Goal: Task Accomplishment & Management: Complete application form

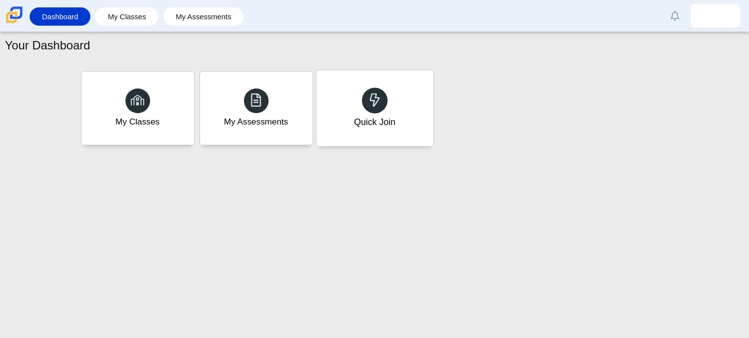
click at [363, 98] on div at bounding box center [375, 100] width 26 height 26
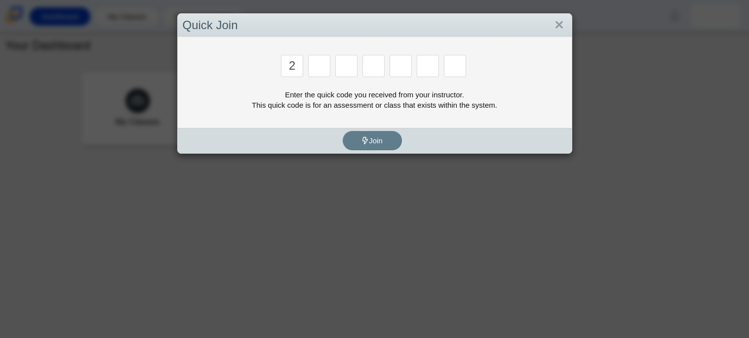
type input "2"
type input "c"
type input "u"
type input "p"
type input "s"
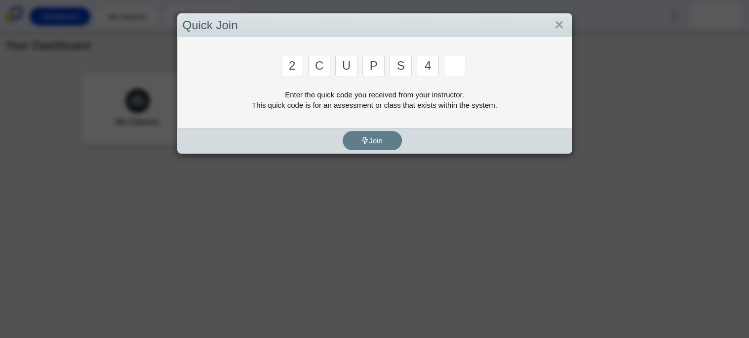
type input "4"
type input "a"
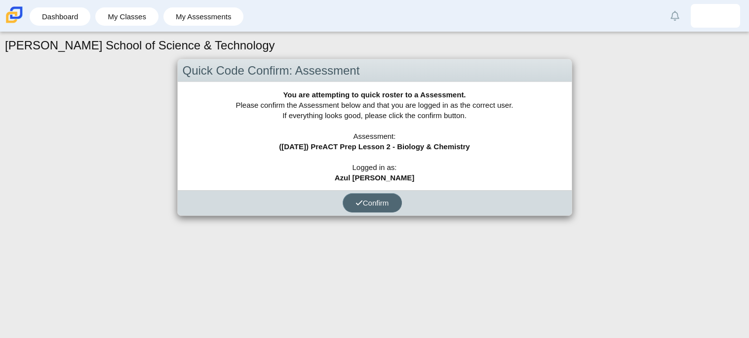
click at [389, 201] on span "Confirm" at bounding box center [372, 202] width 34 height 8
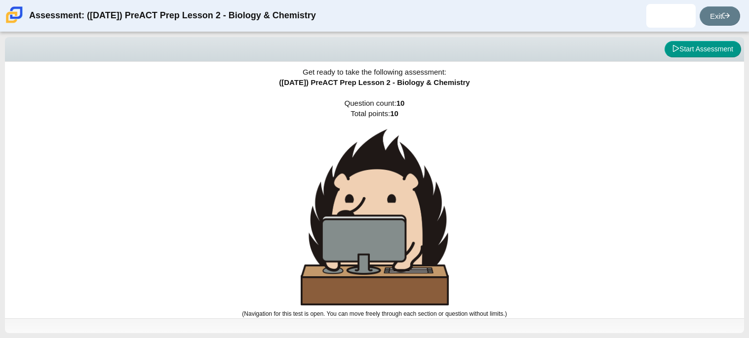
scroll to position [5, 0]
click at [699, 46] on button "Start Assessment" at bounding box center [702, 49] width 76 height 17
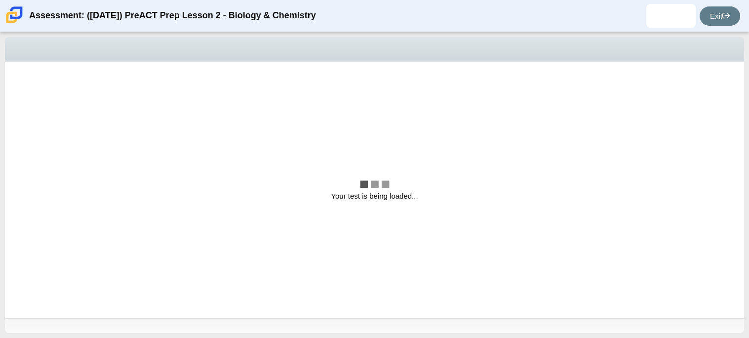
scroll to position [0, 0]
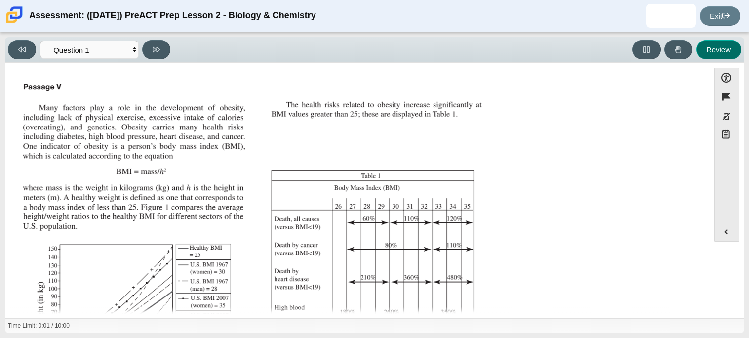
click at [699, 46] on button "Review" at bounding box center [718, 49] width 45 height 19
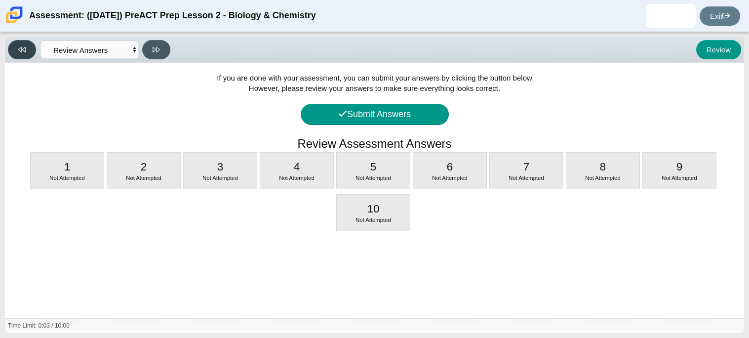
click at [17, 45] on button at bounding box center [22, 49] width 28 height 19
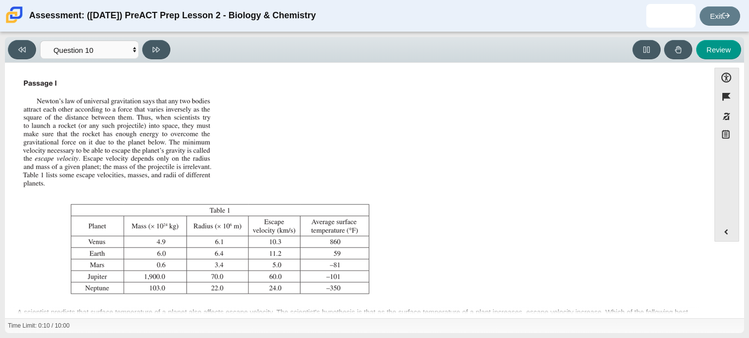
scroll to position [5, 0]
click at [23, 53] on button at bounding box center [22, 49] width 28 height 19
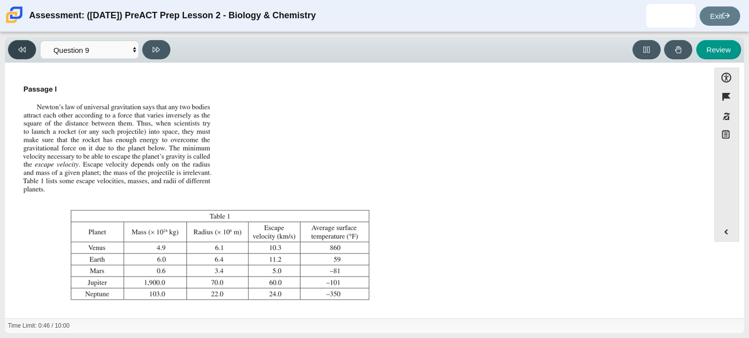
click at [23, 53] on button at bounding box center [22, 49] width 28 height 19
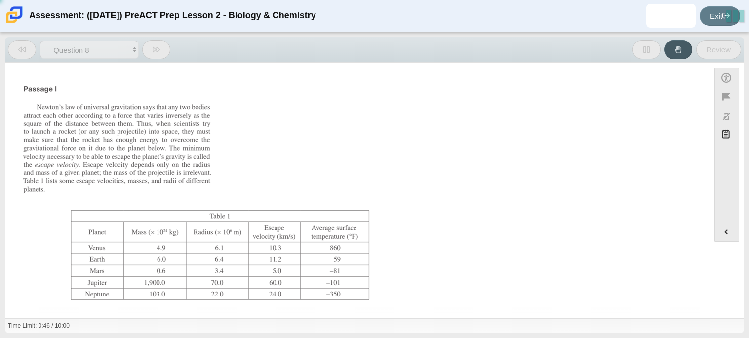
click at [23, 53] on button at bounding box center [22, 49] width 28 height 19
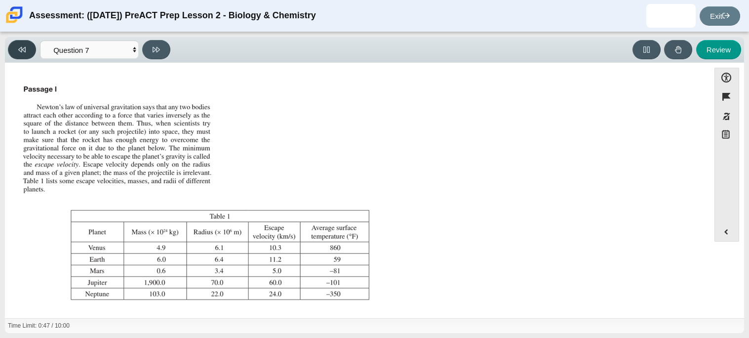
click at [23, 53] on button at bounding box center [22, 49] width 28 height 19
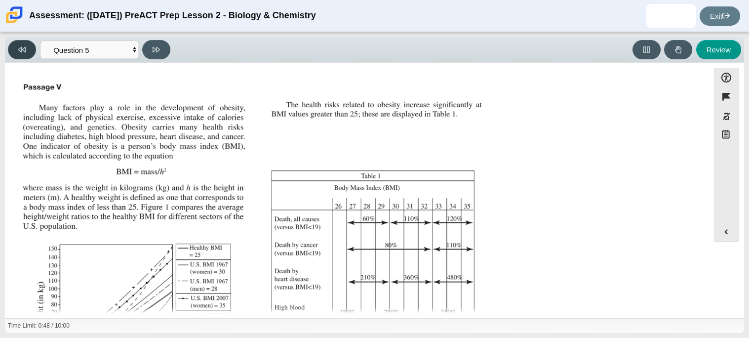
click at [23, 53] on button at bounding box center [22, 49] width 28 height 19
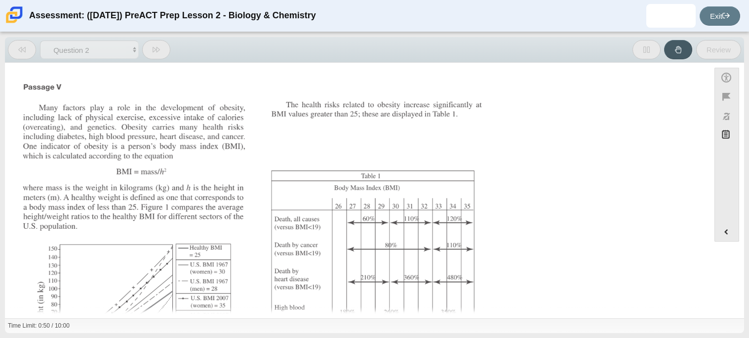
click at [23, 53] on button at bounding box center [22, 49] width 28 height 19
select select "88c27e0d-eae0-4ba9-ac20-9160ce6547ef"
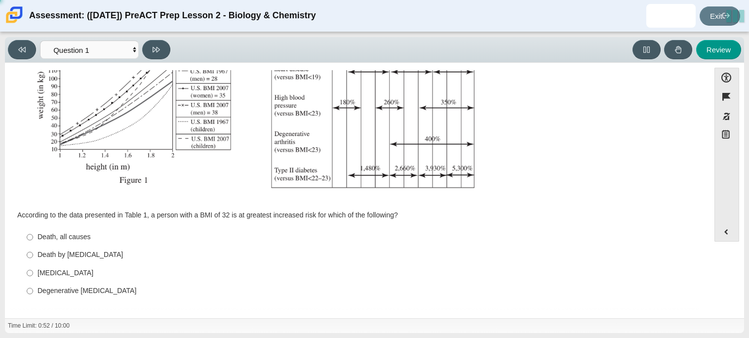
scroll to position [0, 0]
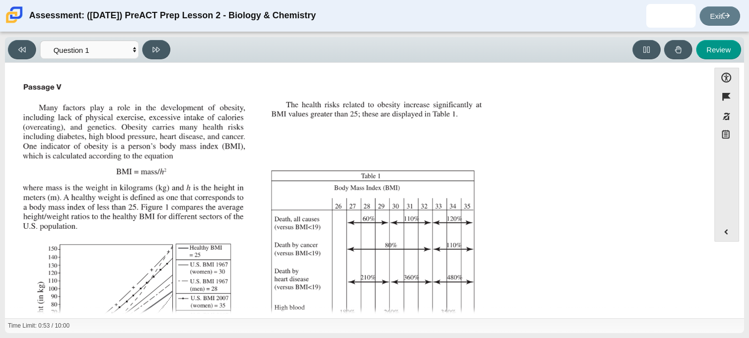
click at [277, 128] on img "Assessment items" at bounding box center [253, 244] width 469 height 331
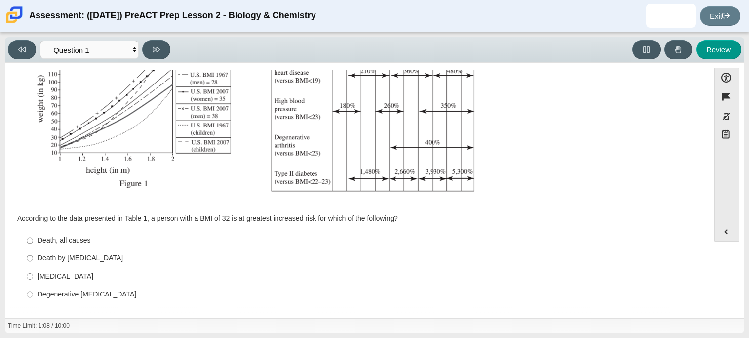
scroll to position [210, 0]
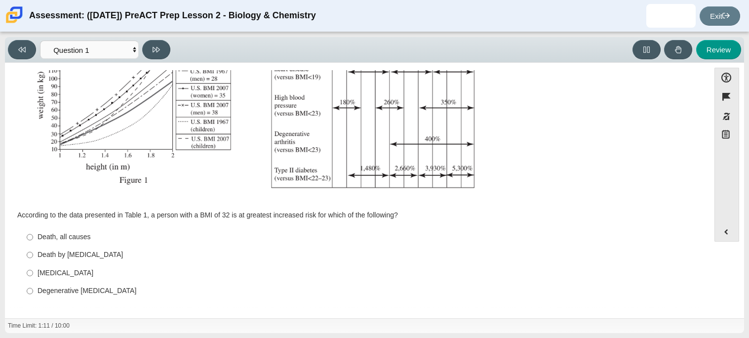
click at [67, 236] on div "Death, all causes" at bounding box center [365, 237] width 654 height 10
click at [33, 236] on input "Death, all causes Death, all causes" at bounding box center [30, 237] width 6 height 18
radio input "true"
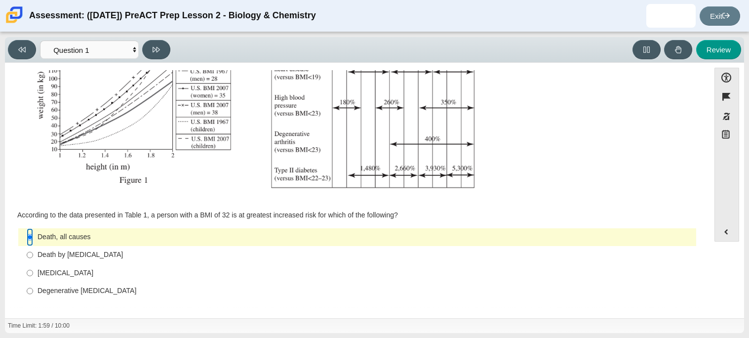
scroll to position [0, 0]
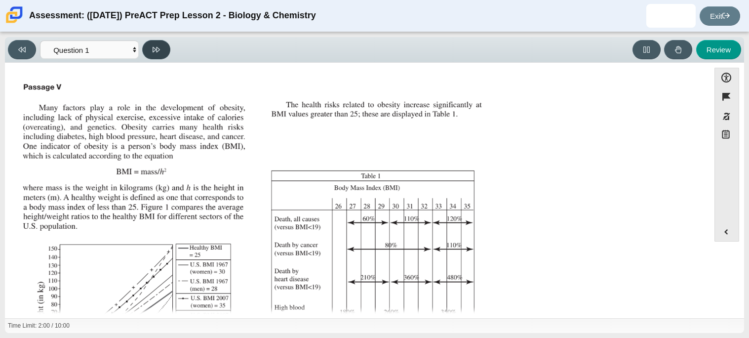
click at [159, 43] on button at bounding box center [156, 49] width 28 height 19
select select "f31ee183-ab53-48c9-9374-3a18949ab500"
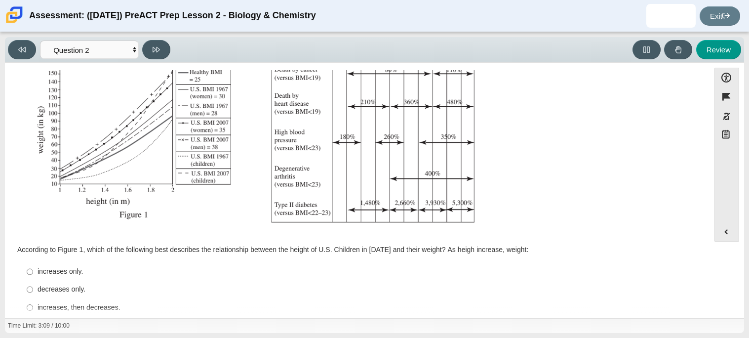
scroll to position [210, 0]
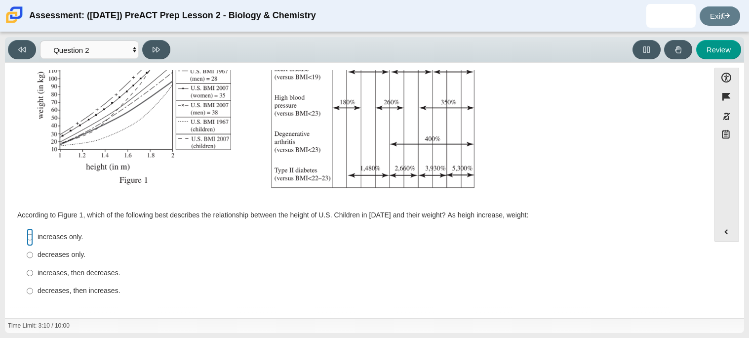
click at [28, 237] on input "increases only. increases only." at bounding box center [30, 237] width 6 height 18
radio input "true"
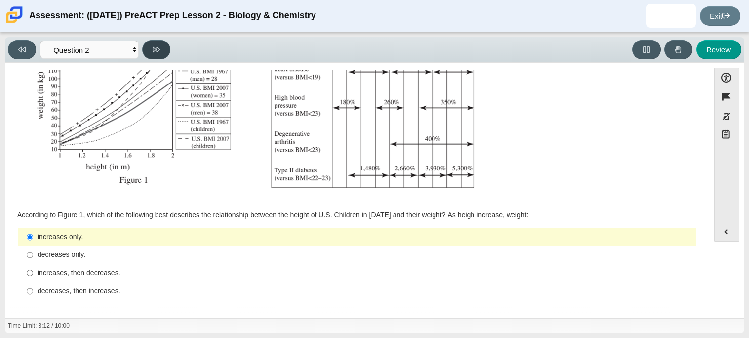
click at [163, 48] on button at bounding box center [156, 49] width 28 height 19
select select "45e82964-709e-4180-9336-970e18221224"
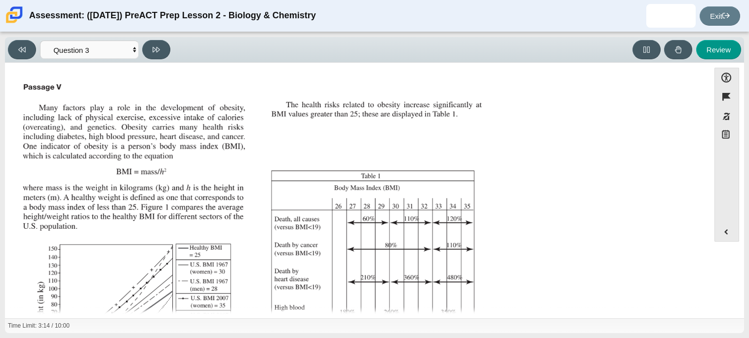
scroll to position [220, 0]
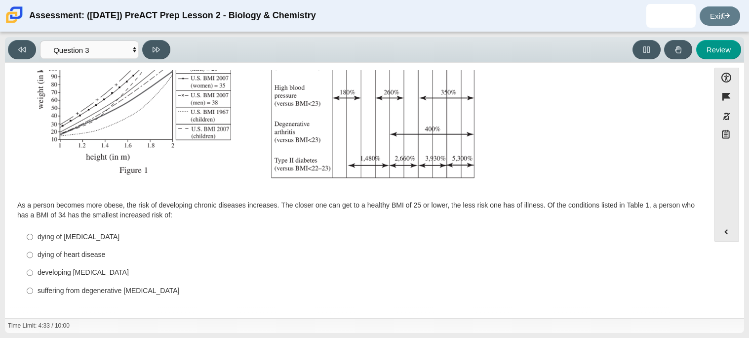
click at [35, 283] on label "suffering from degenerative arthritis suffering from degenerative arthritis" at bounding box center [358, 290] width 676 height 18
click at [33, 283] on input "suffering from degenerative arthritis suffering from degenerative arthritis" at bounding box center [30, 290] width 6 height 18
radio input "true"
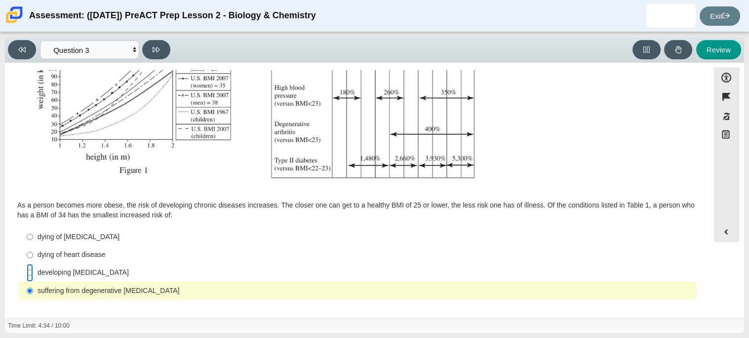
click at [29, 270] on input "developing type II diabetes developing type II diabetes" at bounding box center [30, 273] width 6 height 18
radio input "true"
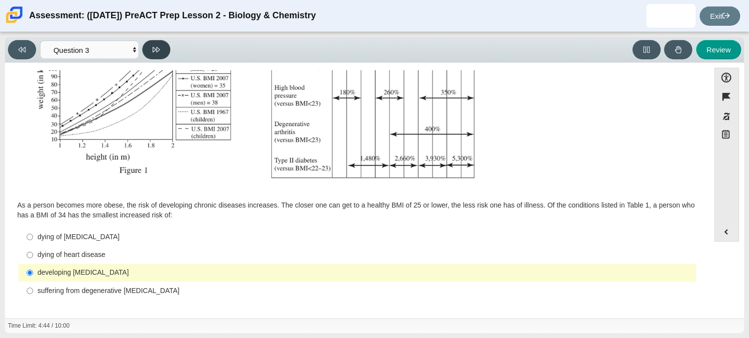
click at [152, 51] on button at bounding box center [156, 49] width 28 height 19
select select "71dcacfe-cf8b-4cdc-be22-b82c8aec5da2"
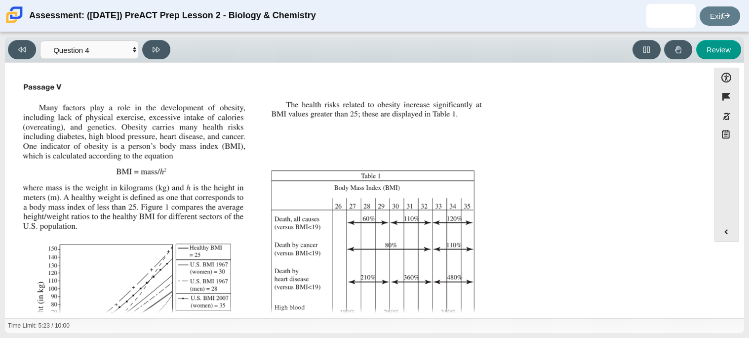
scroll to position [211, 0]
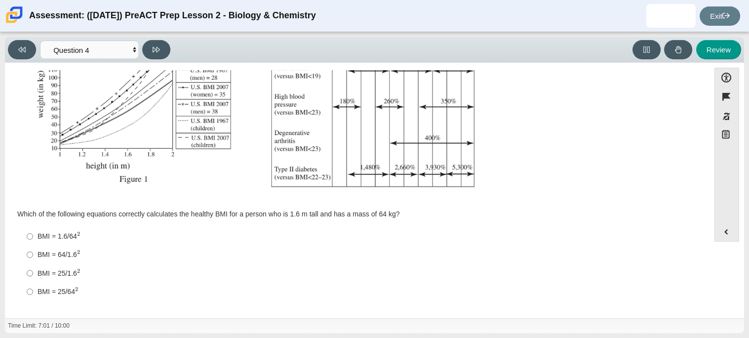
click at [40, 274] on div "BMI = 25/1.6 2" at bounding box center [365, 273] width 654 height 10
click at [33, 274] on input "BMI = 25/1.6 2 BMI = 25/1.62" at bounding box center [30, 273] width 6 height 18
radio input "true"
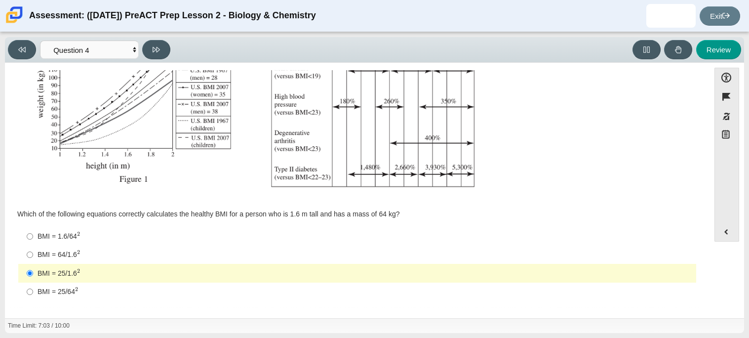
click at [56, 257] on div "BMI = 64/1.6 2" at bounding box center [365, 254] width 654 height 10
click at [33, 257] on input "BMI = 64/1.6 2 BMI = 64/1.62" at bounding box center [30, 254] width 6 height 18
radio input "true"
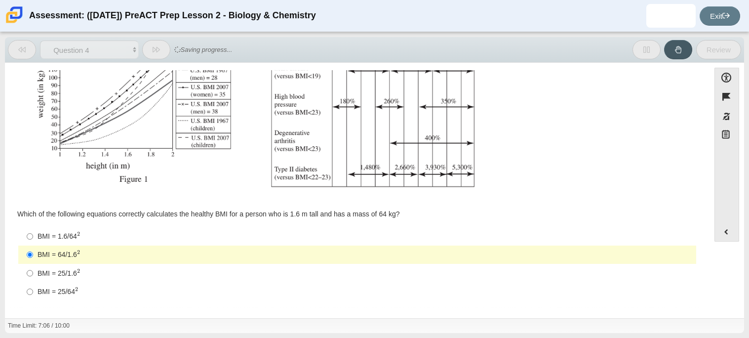
click at [74, 288] on div "BMI = 25/64 2" at bounding box center [365, 291] width 654 height 10
click at [33, 288] on input "BMI = 25/64 2 BMI = 25/642" at bounding box center [30, 291] width 6 height 18
radio input "true"
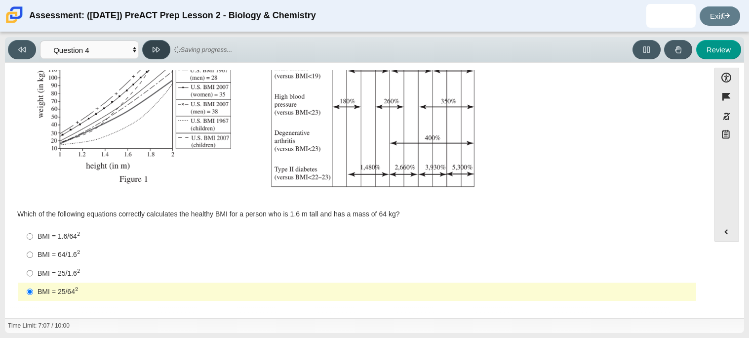
click at [145, 50] on button at bounding box center [156, 49] width 28 height 19
select select "c6558c8b-086a-4b4c-b582-9428309971ba"
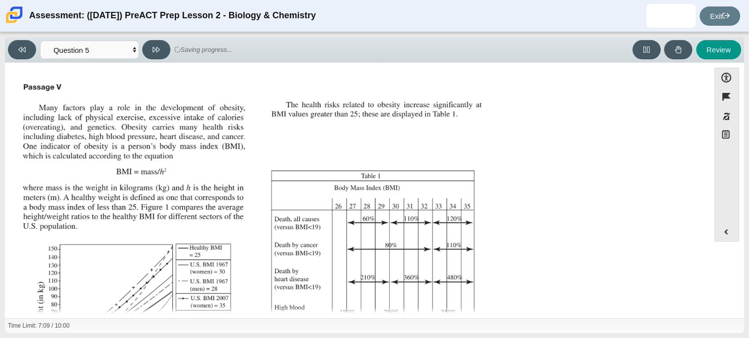
scroll to position [210, 0]
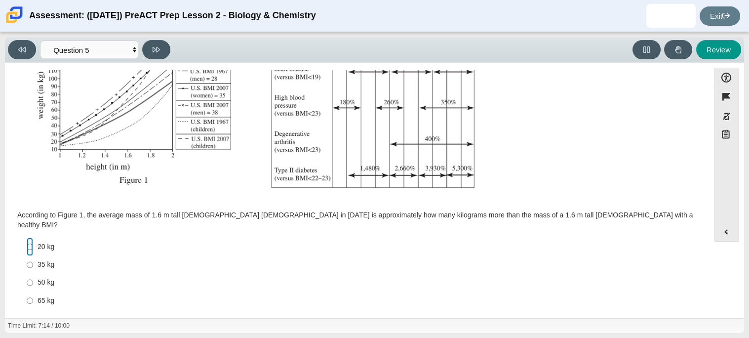
click at [28, 237] on input "20 kg 20 kg" at bounding box center [30, 246] width 6 height 18
radio input "true"
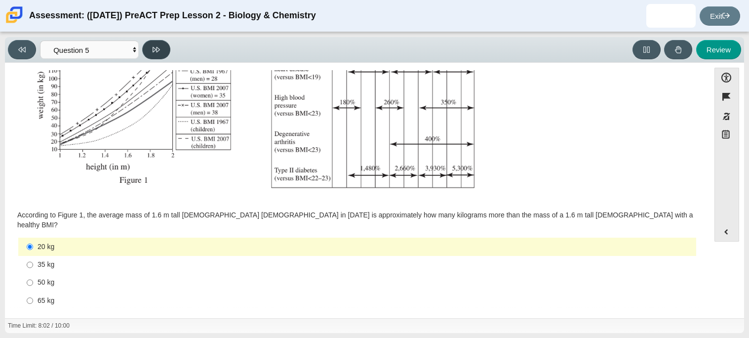
click at [152, 52] on icon at bounding box center [155, 49] width 7 height 7
select select "74d98ab6-2529-481e-9250-4e9263ec31cd"
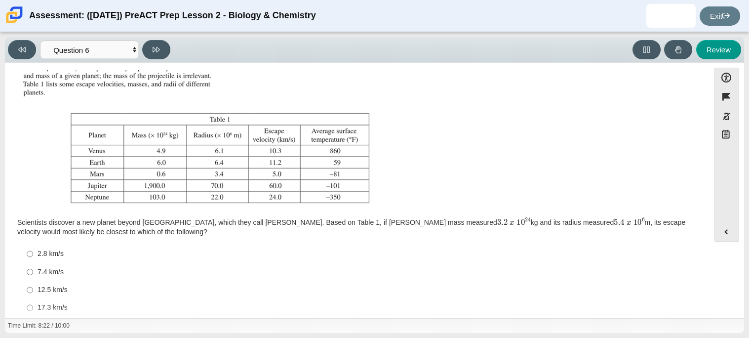
scroll to position [113, 0]
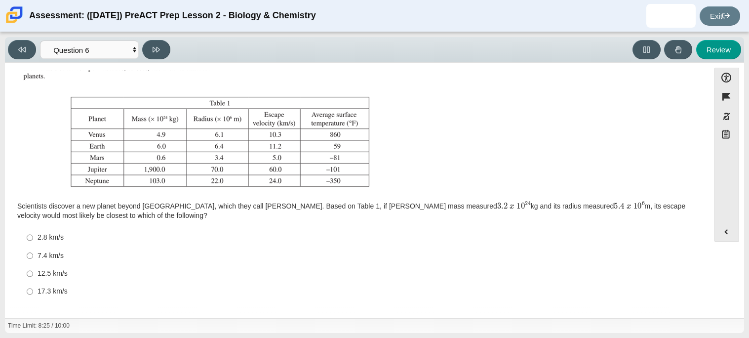
click at [34, 256] on label "7.4 km/s 7.4 km/s" at bounding box center [358, 255] width 676 height 18
click at [33, 256] on input "7.4 km/s 7.4 km/s" at bounding box center [30, 255] width 6 height 18
radio input "true"
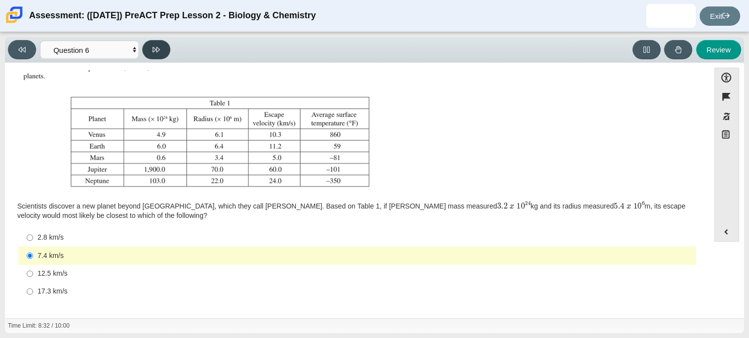
click at [162, 48] on button at bounding box center [156, 49] width 28 height 19
select select "31694628-7769-4744-9964-d3ed6115c03c"
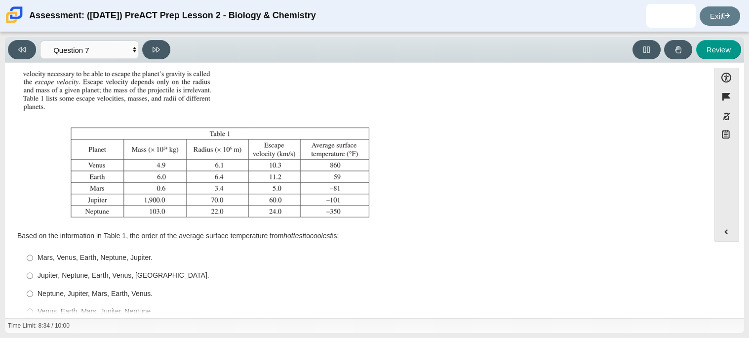
scroll to position [103, 0]
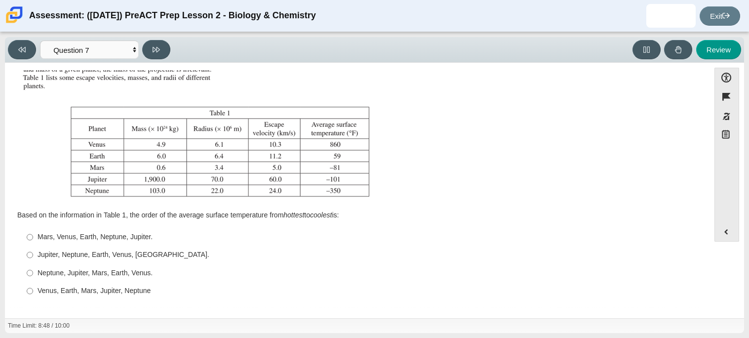
click at [85, 294] on div "Venus, Earth, Mars, Jupiter, Neptune" at bounding box center [365, 291] width 654 height 10
click at [33, 294] on input "Venus, Earth, Mars, Jupiter, Neptune Venus, Earth, Mars, Jupiter, Neptune" at bounding box center [30, 291] width 6 height 18
radio input "true"
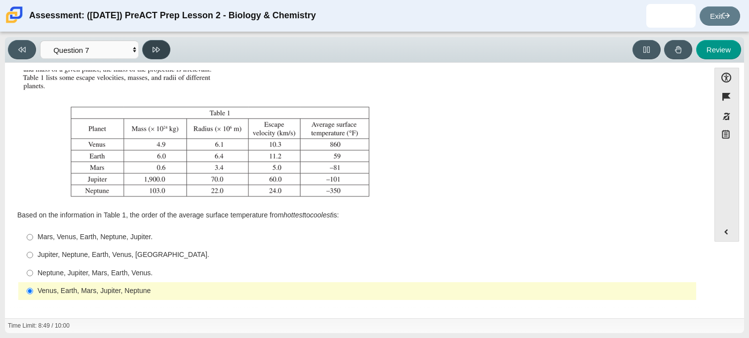
click at [146, 49] on button at bounding box center [156, 49] width 28 height 19
select select "02960795-9514-4c41-985f-77b6951c8514"
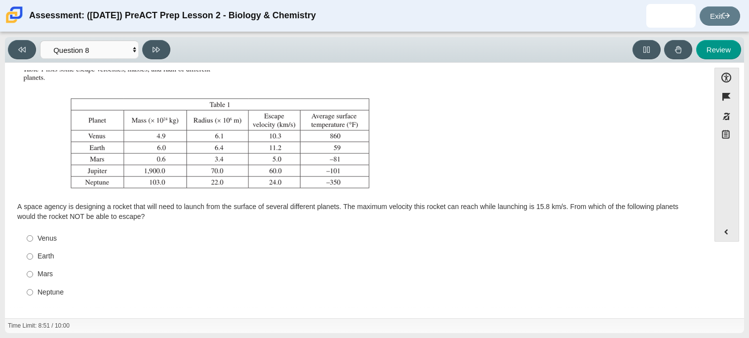
scroll to position [113, 0]
click at [27, 269] on input "Mars Mars" at bounding box center [30, 273] width 6 height 18
radio input "true"
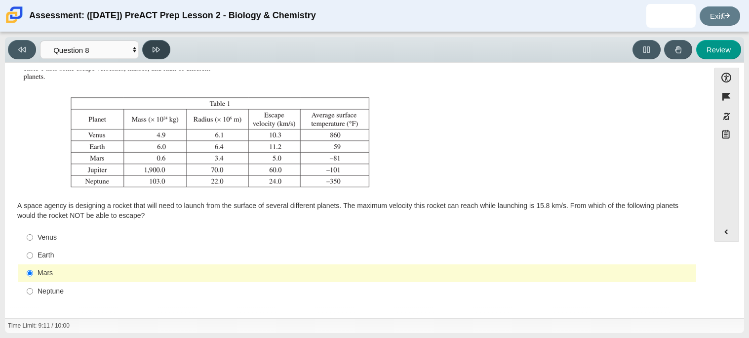
click at [155, 54] on button at bounding box center [156, 49] width 28 height 19
select select "ef19177f-9eb9-441f-a0b9-65cd4e602bb5"
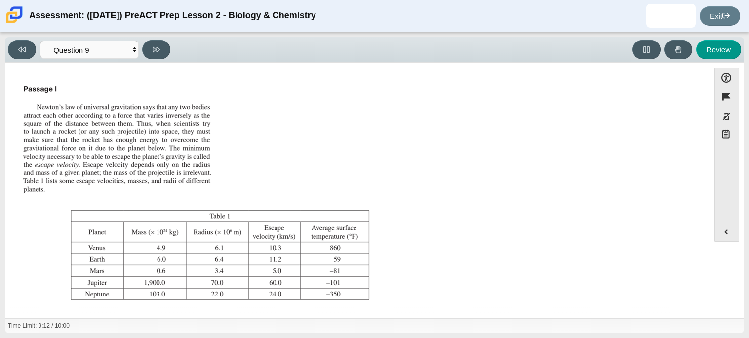
scroll to position [103, 0]
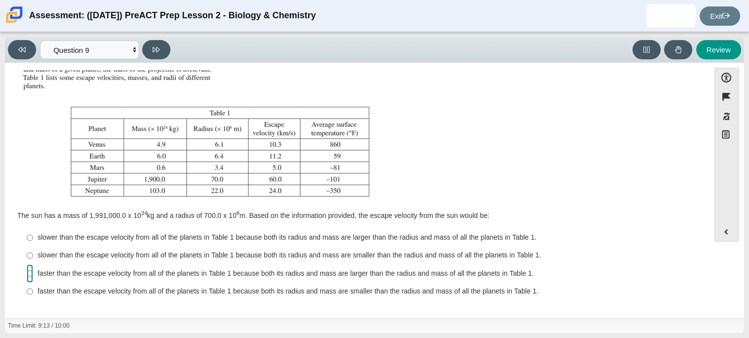
click at [31, 277] on input "faster than the escape velocity from all of the planets in Table 1 because both…" at bounding box center [30, 273] width 6 height 18
radio input "true"
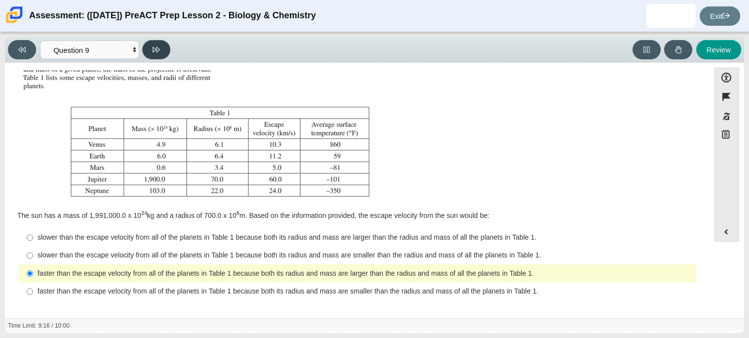
click at [165, 43] on button at bounding box center [156, 49] width 28 height 19
select select "b9bf8baa-c570-4e7d-b5c0-da6c71b27e9c"
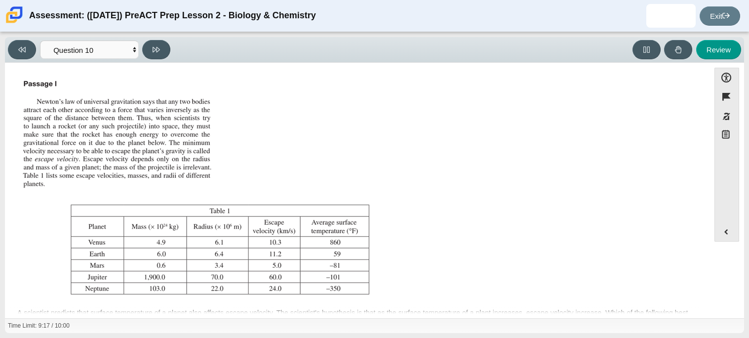
scroll to position [113, 0]
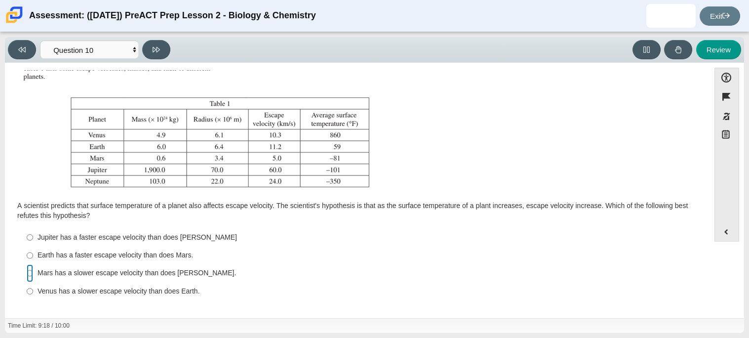
click at [30, 270] on input "Mars has a slower escape velocity than does Venus. Mars has a slower escape vel…" at bounding box center [30, 273] width 6 height 18
radio input "true"
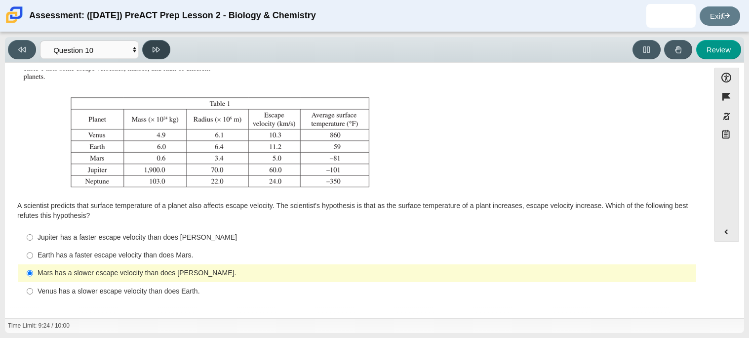
click at [143, 51] on button at bounding box center [156, 49] width 28 height 19
select select "review"
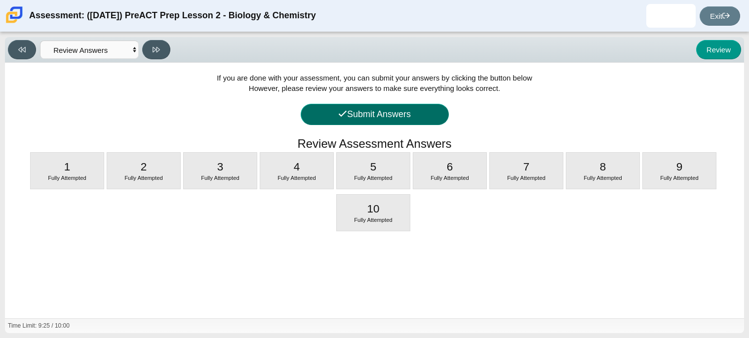
click at [410, 115] on button "Submit Answers" at bounding box center [375, 114] width 148 height 21
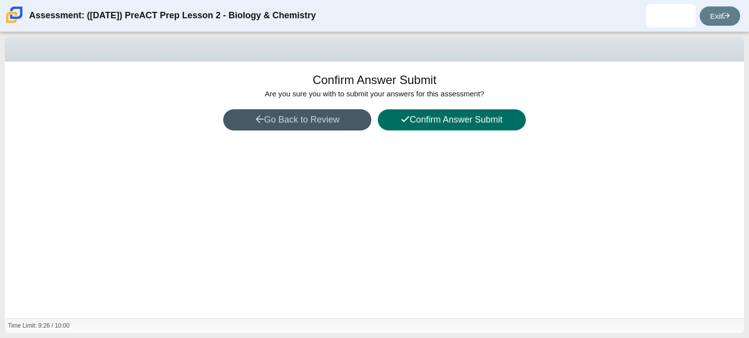
click at [410, 115] on button "Confirm Answer Submit" at bounding box center [452, 119] width 148 height 21
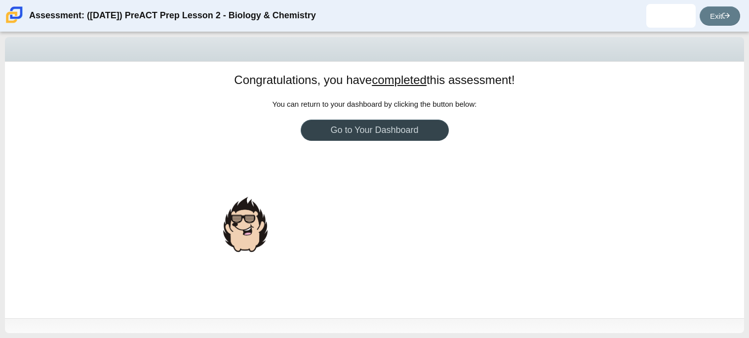
click at [415, 131] on link "Go to Your Dashboard" at bounding box center [375, 129] width 148 height 21
